Goal: Information Seeking & Learning: Stay updated

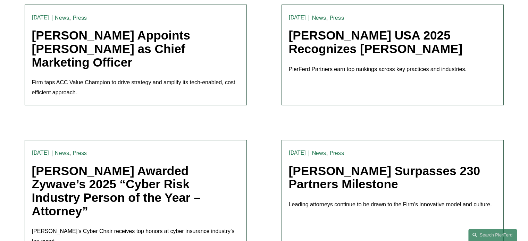
scroll to position [799, 0]
click at [322, 49] on link "[PERSON_NAME] USA 2025 Recognizes [PERSON_NAME]" at bounding box center [376, 41] width 174 height 27
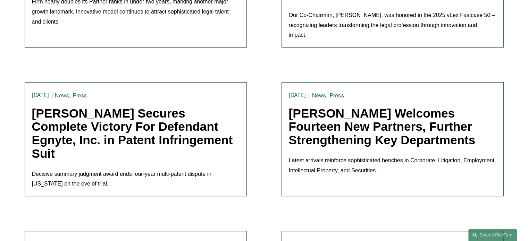
scroll to position [208, 0]
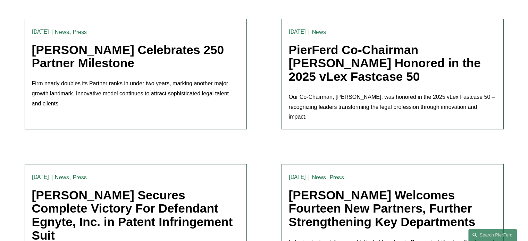
click at [86, 58] on link "Pierson Ferdinand Celebrates 250 Partner Milestone" at bounding box center [128, 56] width 192 height 27
